Goal: Navigation & Orientation: Find specific page/section

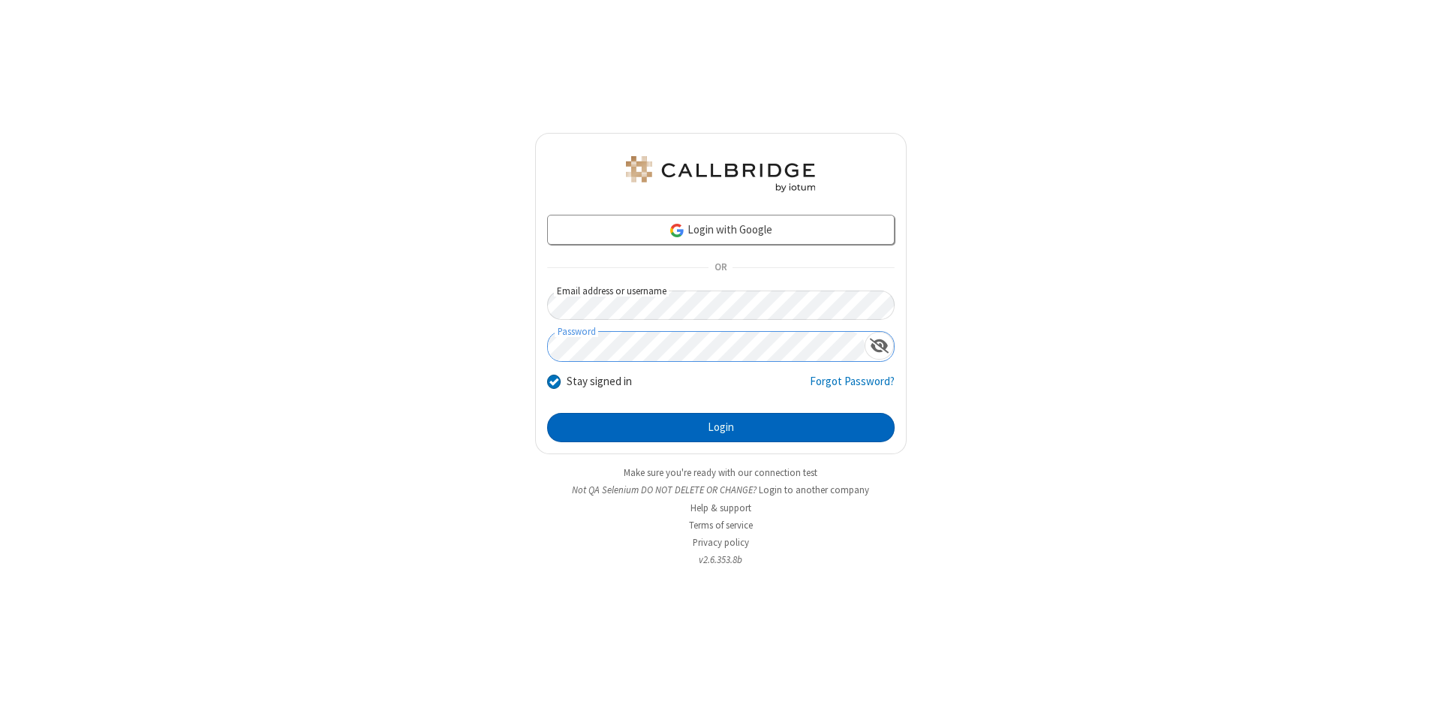
click at [720, 428] on button "Login" at bounding box center [720, 428] width 347 height 30
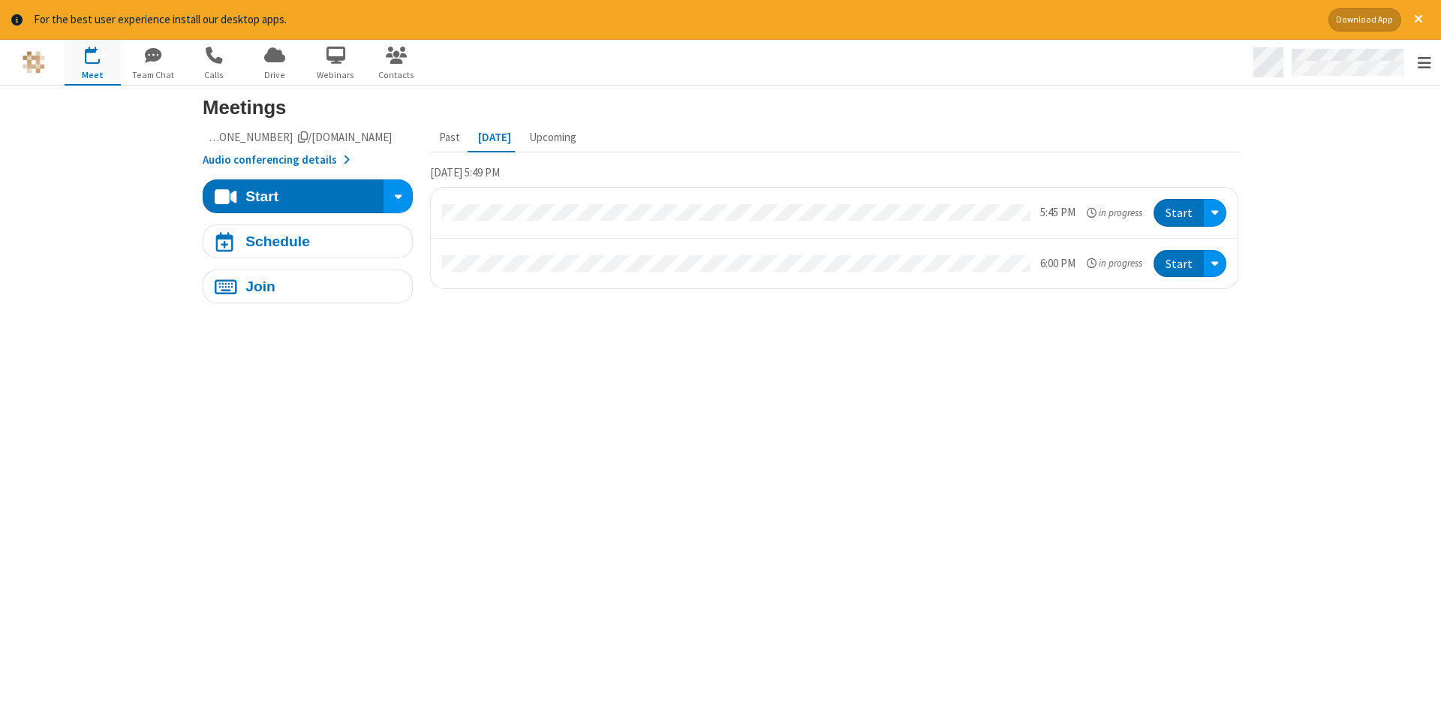
click at [1423, 63] on span "Open menu" at bounding box center [1424, 63] width 14 height 15
click at [275, 74] on span "Drive" at bounding box center [275, 75] width 56 height 14
